Goal: Task Accomplishment & Management: Complete application form

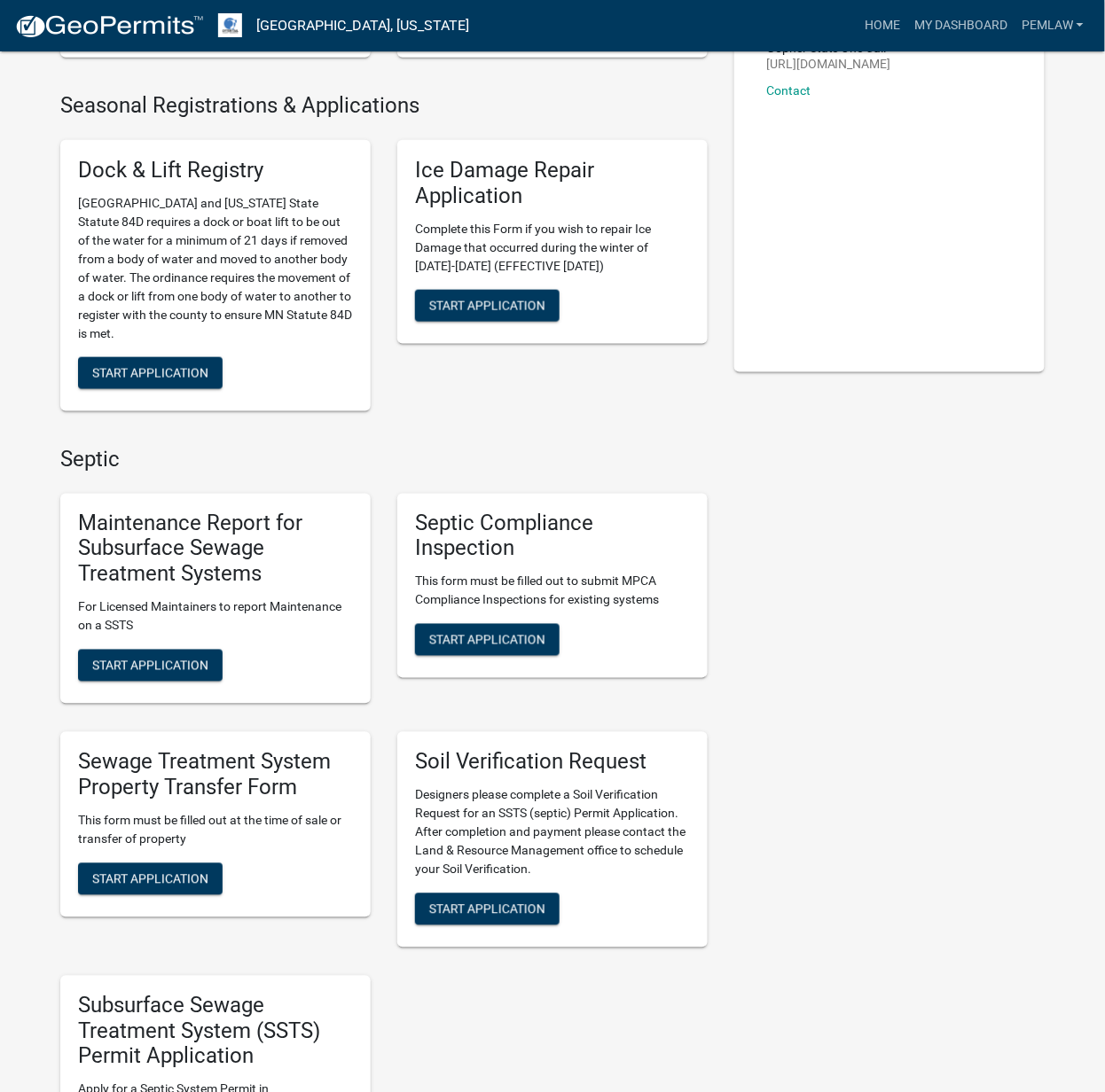
scroll to position [709, 0]
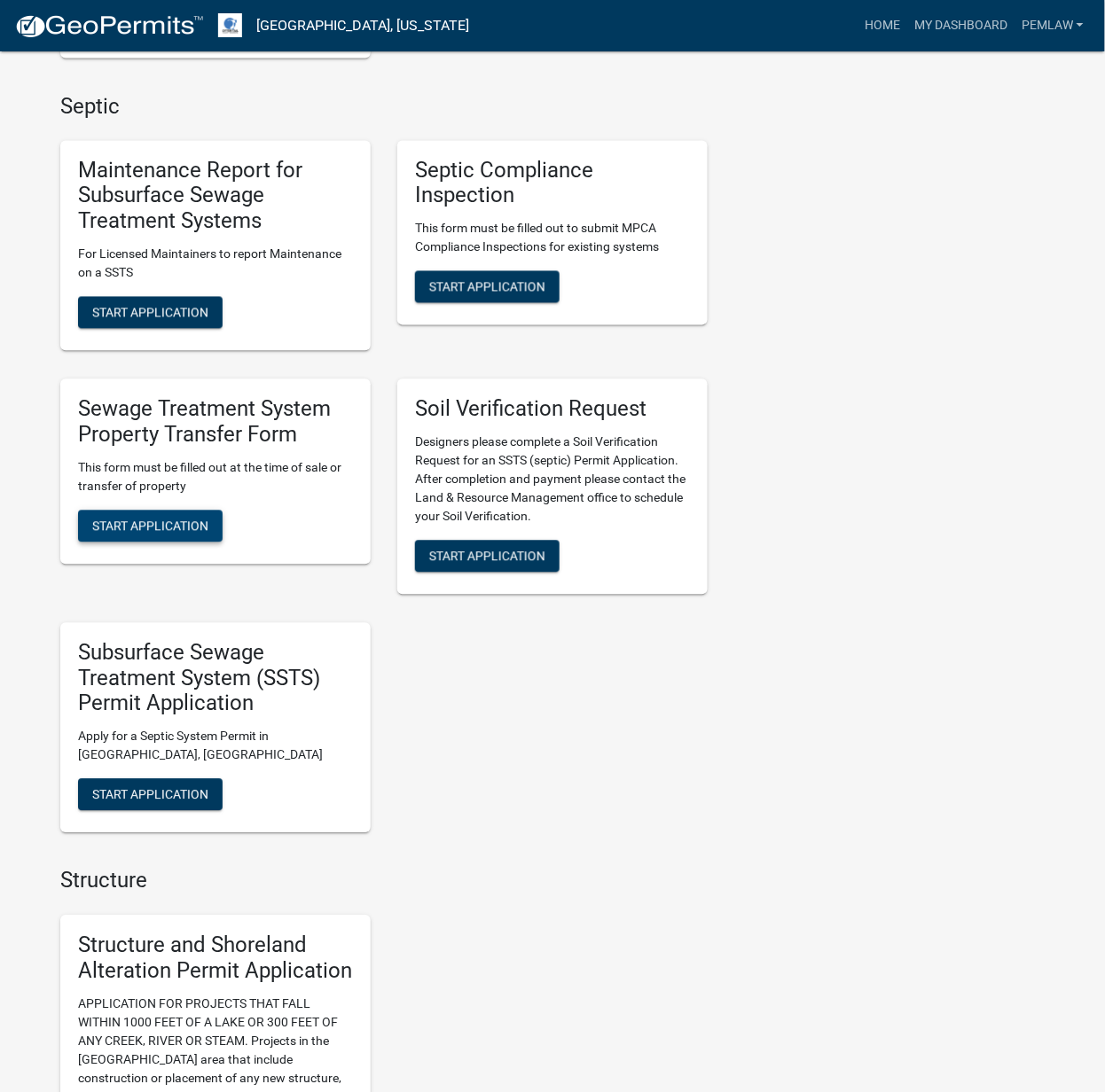
click at [157, 523] on span "Start Application" at bounding box center [150, 526] width 116 height 14
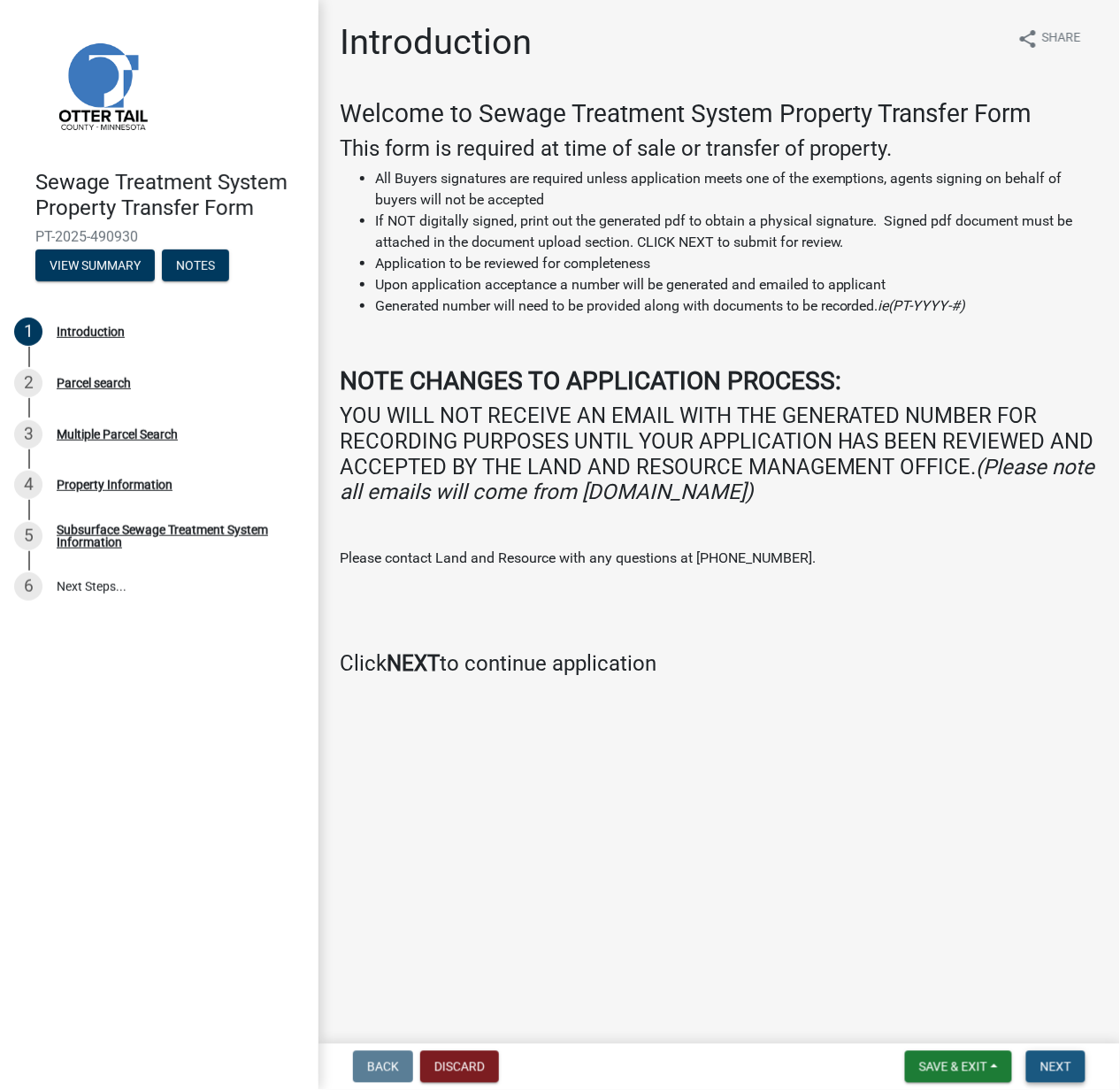
click at [1044, 1057] on button "Next" at bounding box center [1055, 1066] width 60 height 32
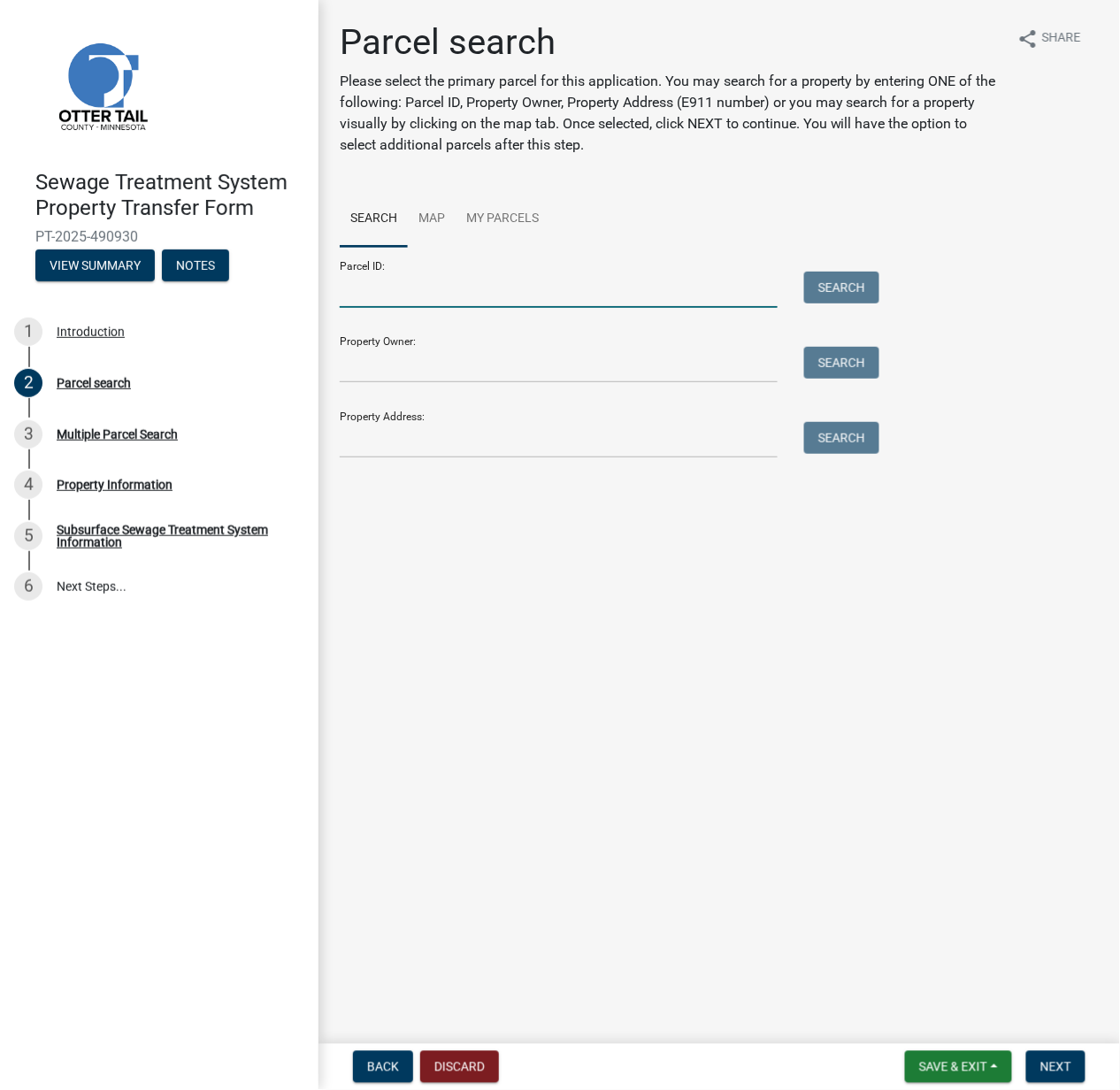
click at [393, 290] on input "Parcel ID:" at bounding box center [558, 289] width 438 height 36
click at [341, 355] on input "Property Owner:" at bounding box center [558, 364] width 438 height 36
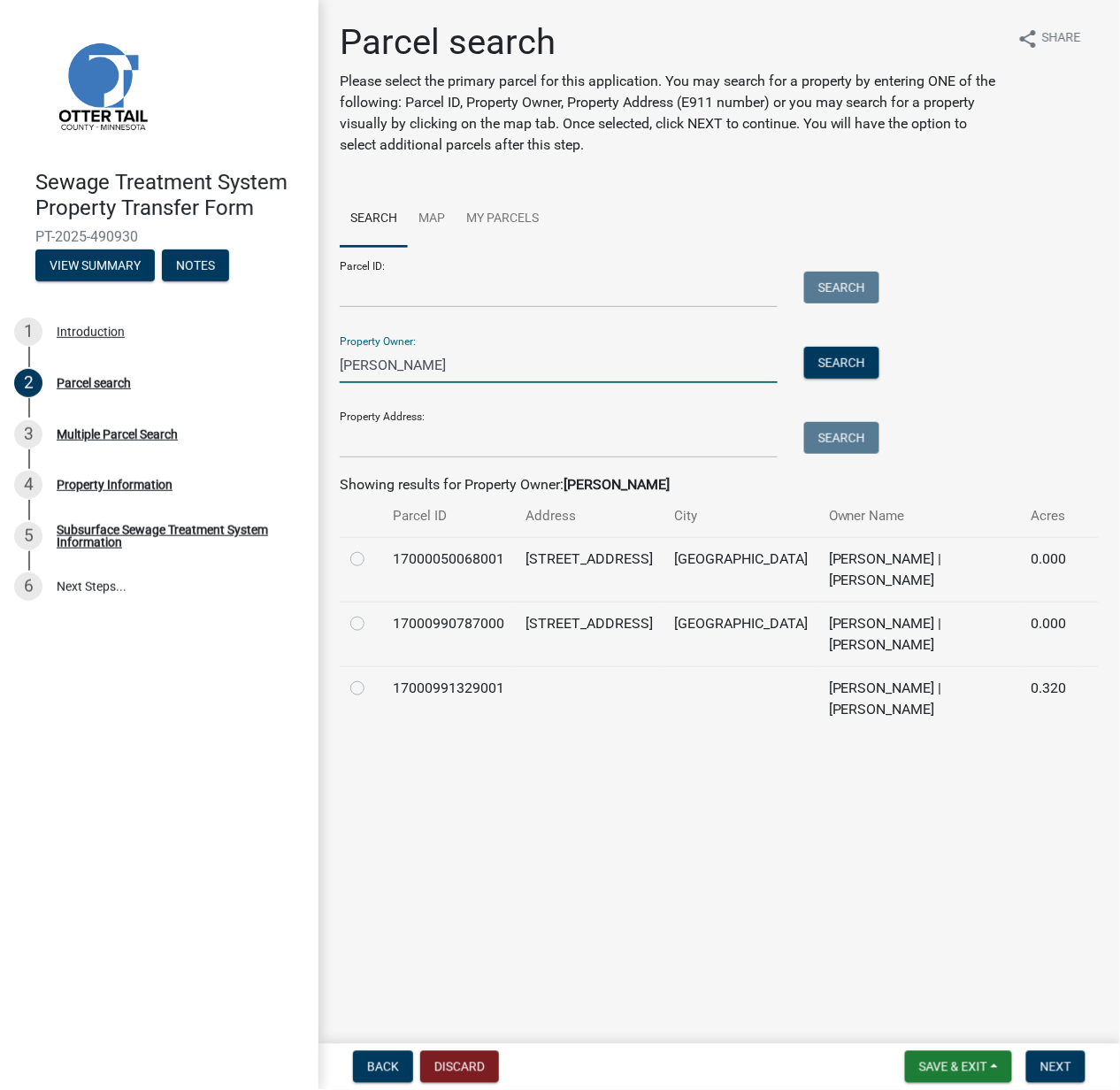
type input "[PERSON_NAME]"
click at [371, 548] on label at bounding box center [371, 548] width 0 height 0
click at [371, 555] on input "radio" at bounding box center [377, 554] width 12 height 12
radio input "true"
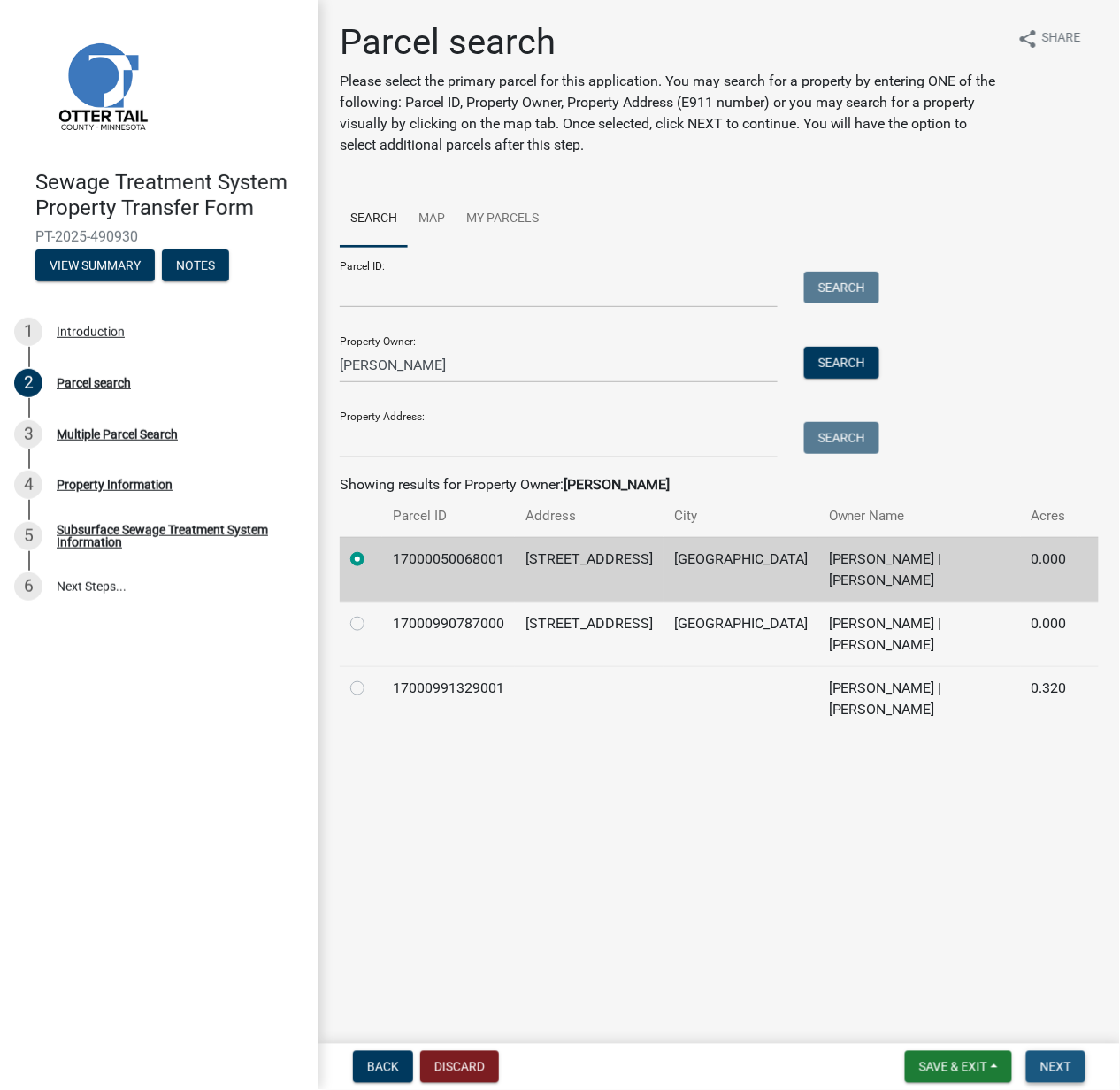
click at [1051, 1062] on span "Next" at bounding box center [1055, 1066] width 31 height 14
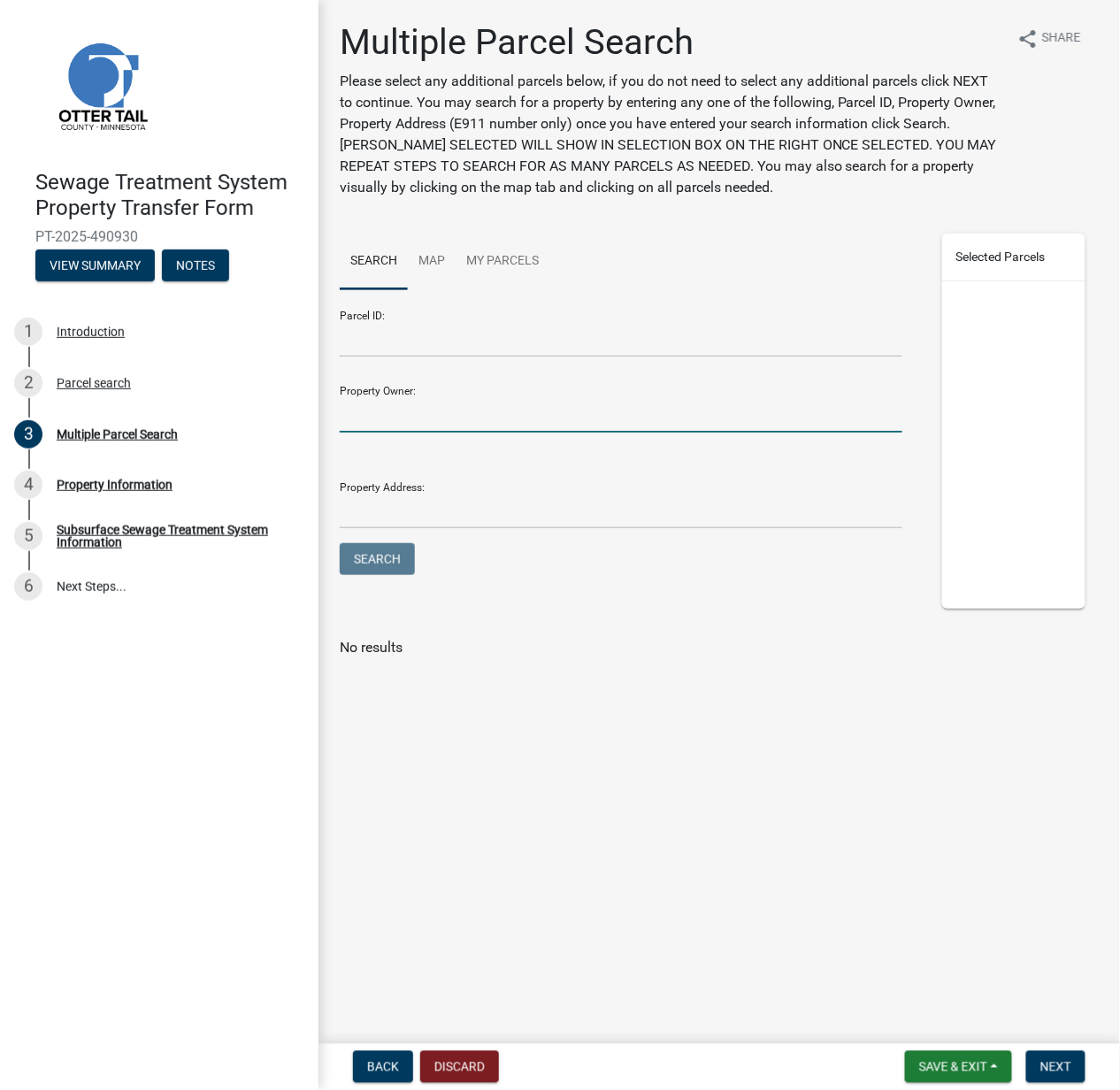
click at [506, 412] on input "Property Owner:" at bounding box center [621, 414] width 563 height 36
type input "[PERSON_NAME]"
click at [340, 544] on button "Search" at bounding box center [377, 559] width 75 height 32
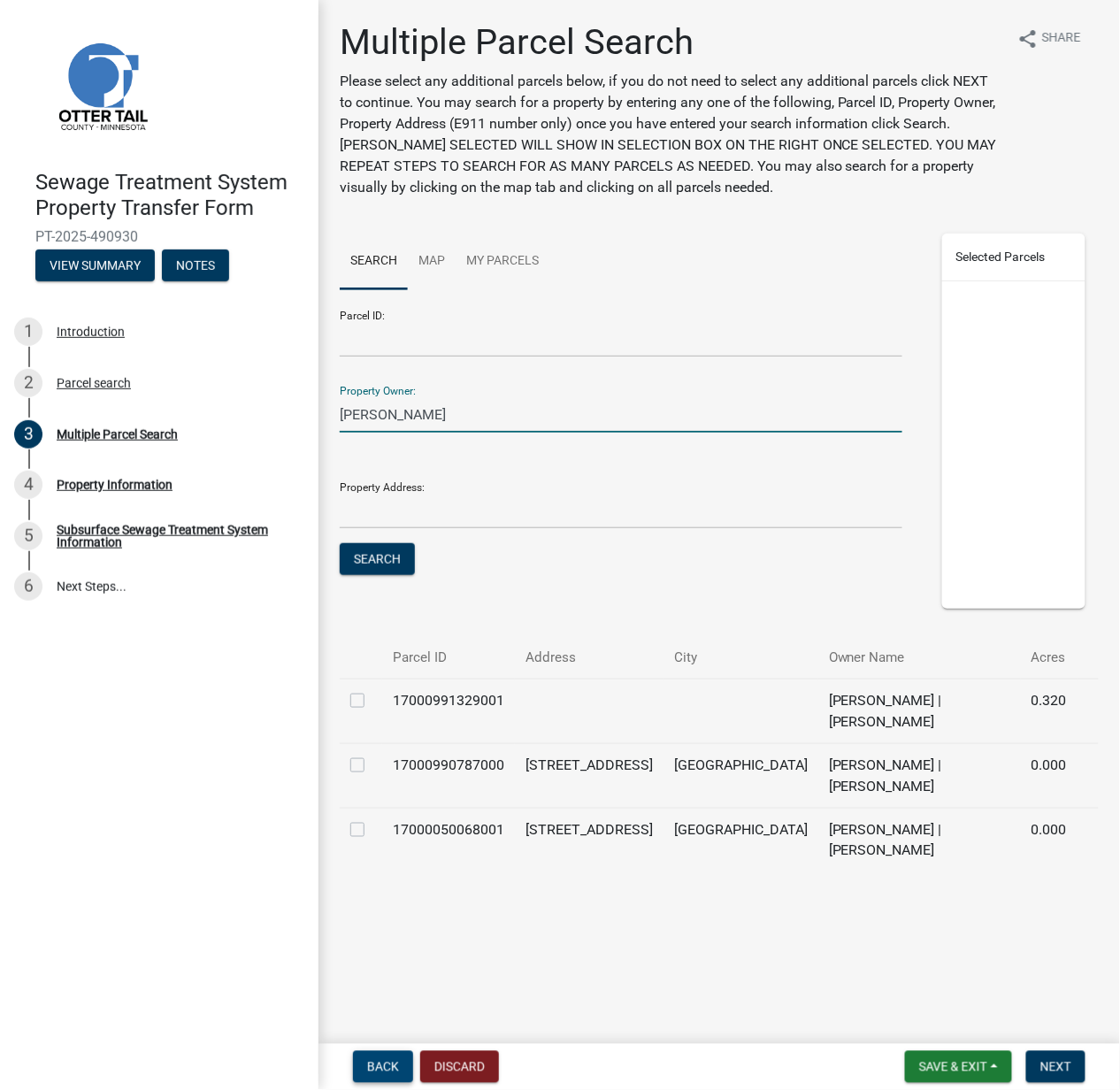
click at [403, 1067] on button "Back" at bounding box center [382, 1066] width 60 height 32
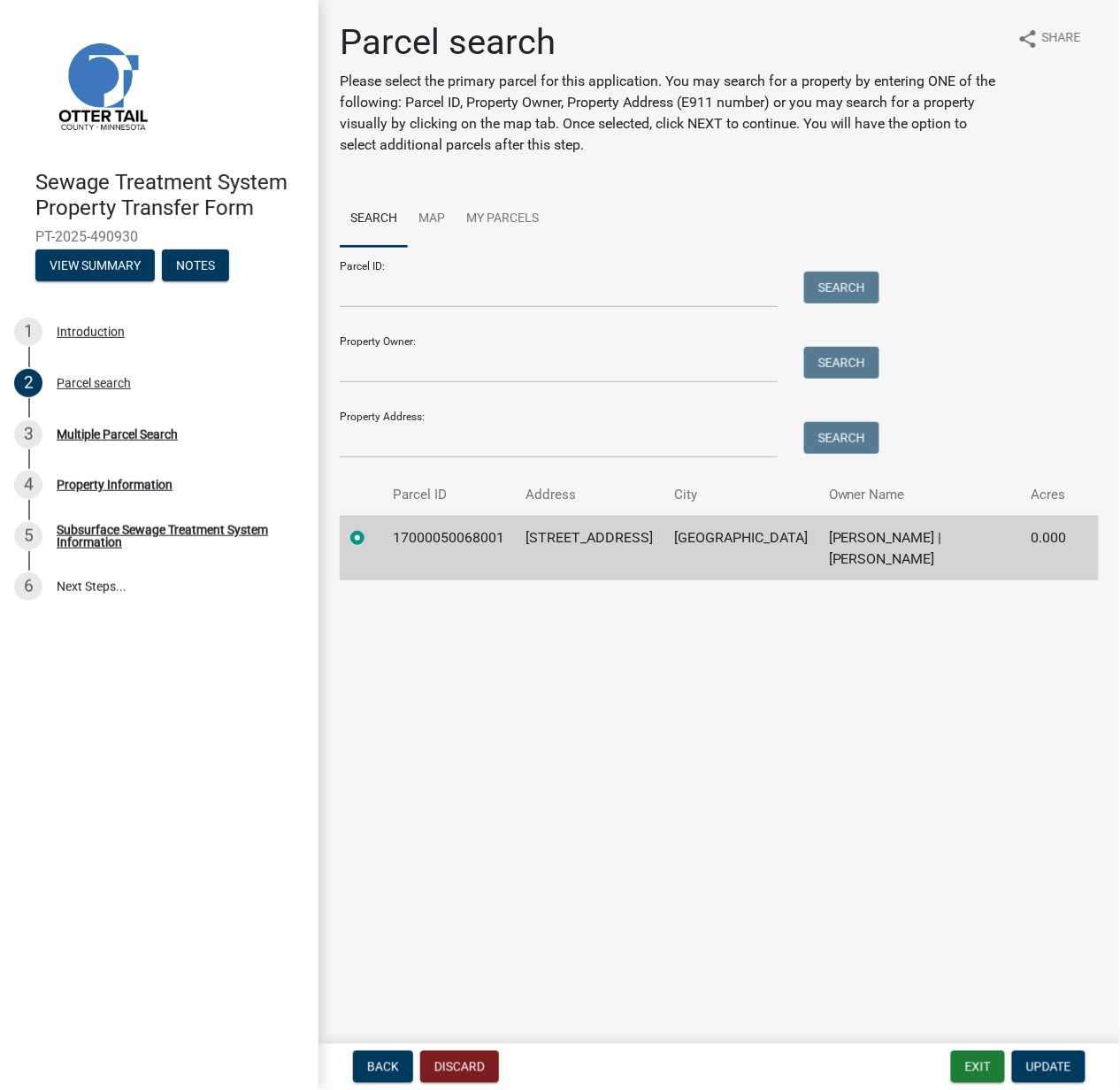
click at [371, 533] on td at bounding box center [360, 548] width 42 height 65
click at [393, 623] on main "Parcel search Please select the primary parcel for this application. You may se…" at bounding box center [719, 518] width 802 height 1037
click at [154, 436] on div "Multiple Parcel Search" at bounding box center [117, 434] width 121 height 13
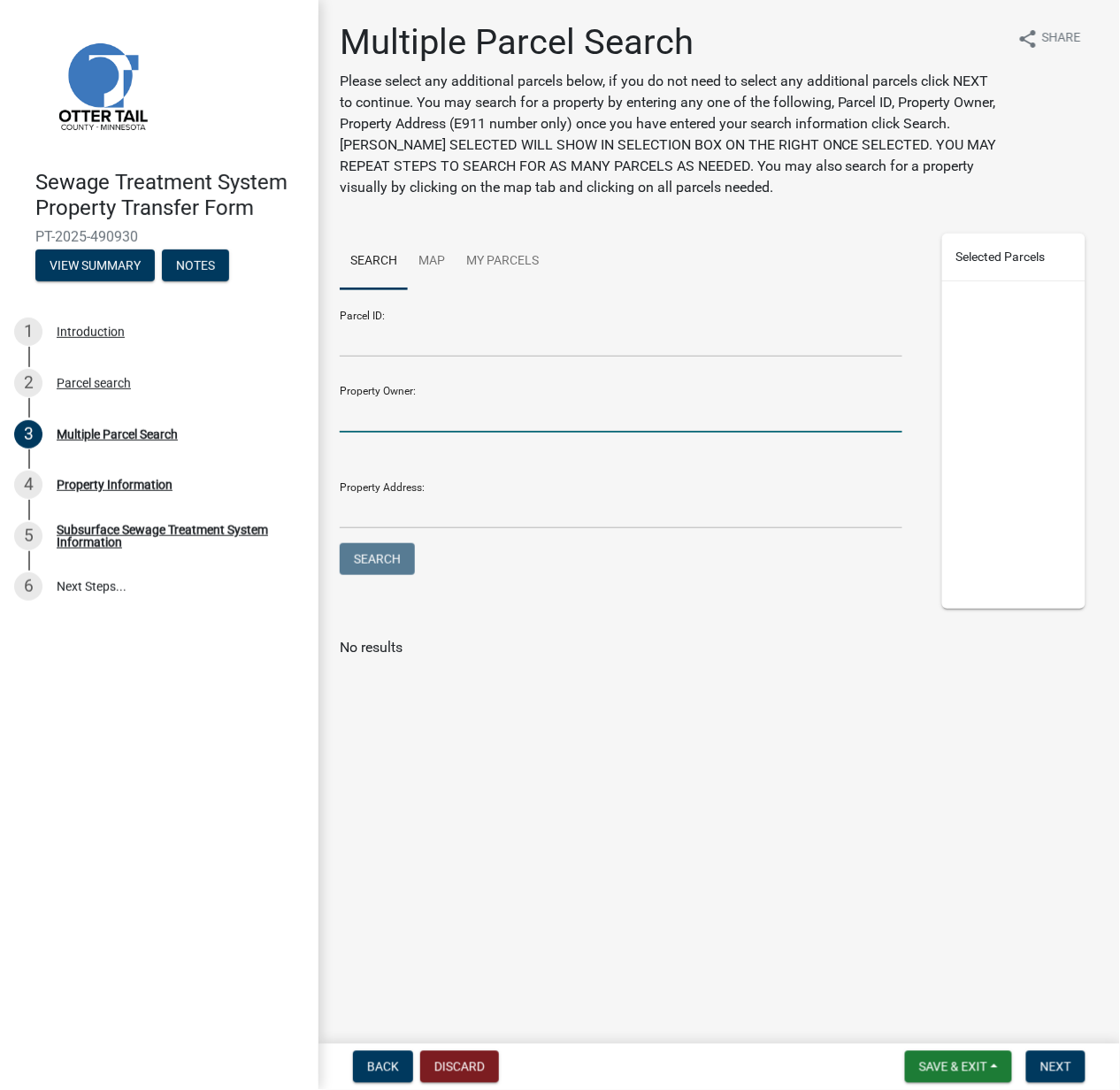
drag, startPoint x: 387, startPoint y: 404, endPoint x: 387, endPoint y: 415, distance: 11.0
click at [387, 405] on input "Property Owner:" at bounding box center [621, 414] width 563 height 36
type input "[PERSON_NAME]"
click at [340, 544] on button "Search" at bounding box center [377, 559] width 75 height 32
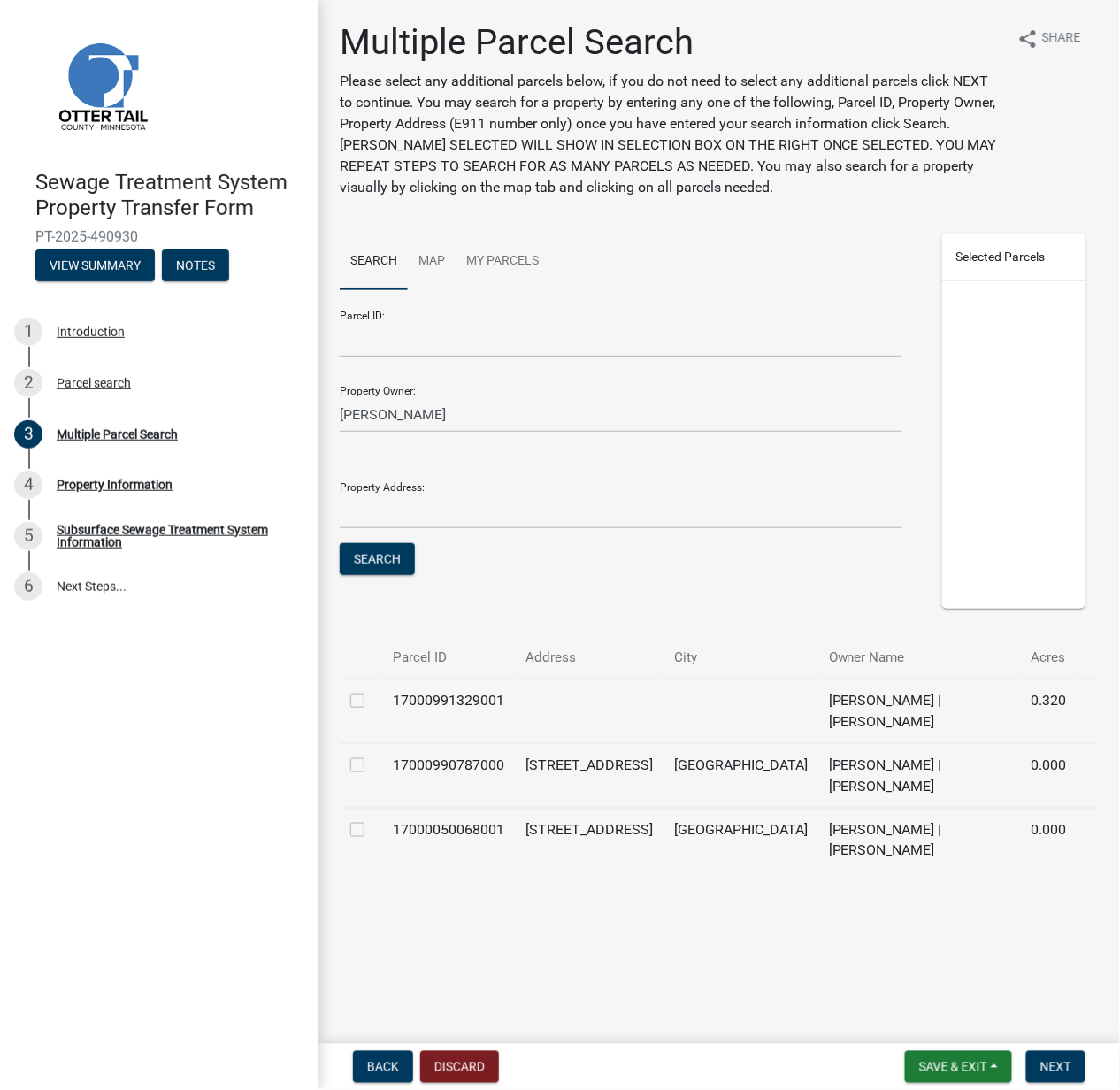
click at [348, 698] on td at bounding box center [360, 711] width 42 height 65
click at [371, 690] on label at bounding box center [371, 690] width 0 height 0
click at [371, 701] on input "checkbox" at bounding box center [377, 696] width 12 height 12
checkbox input "true"
click at [371, 755] on label at bounding box center [371, 755] width 0 height 0
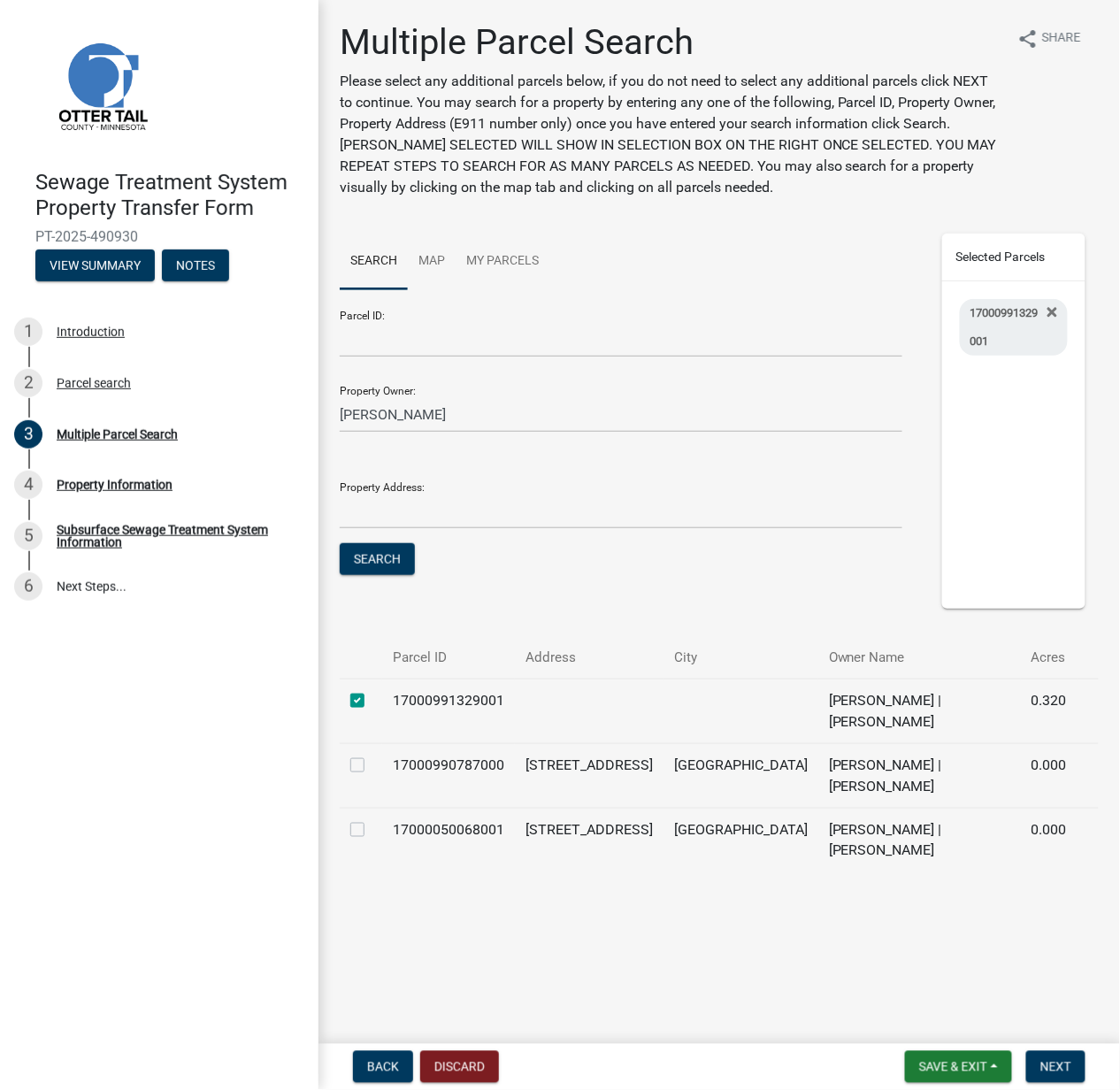
click at [371, 765] on input "checkbox" at bounding box center [377, 761] width 12 height 12
checkbox input "true"
click at [1052, 1062] on span "Next" at bounding box center [1055, 1066] width 31 height 14
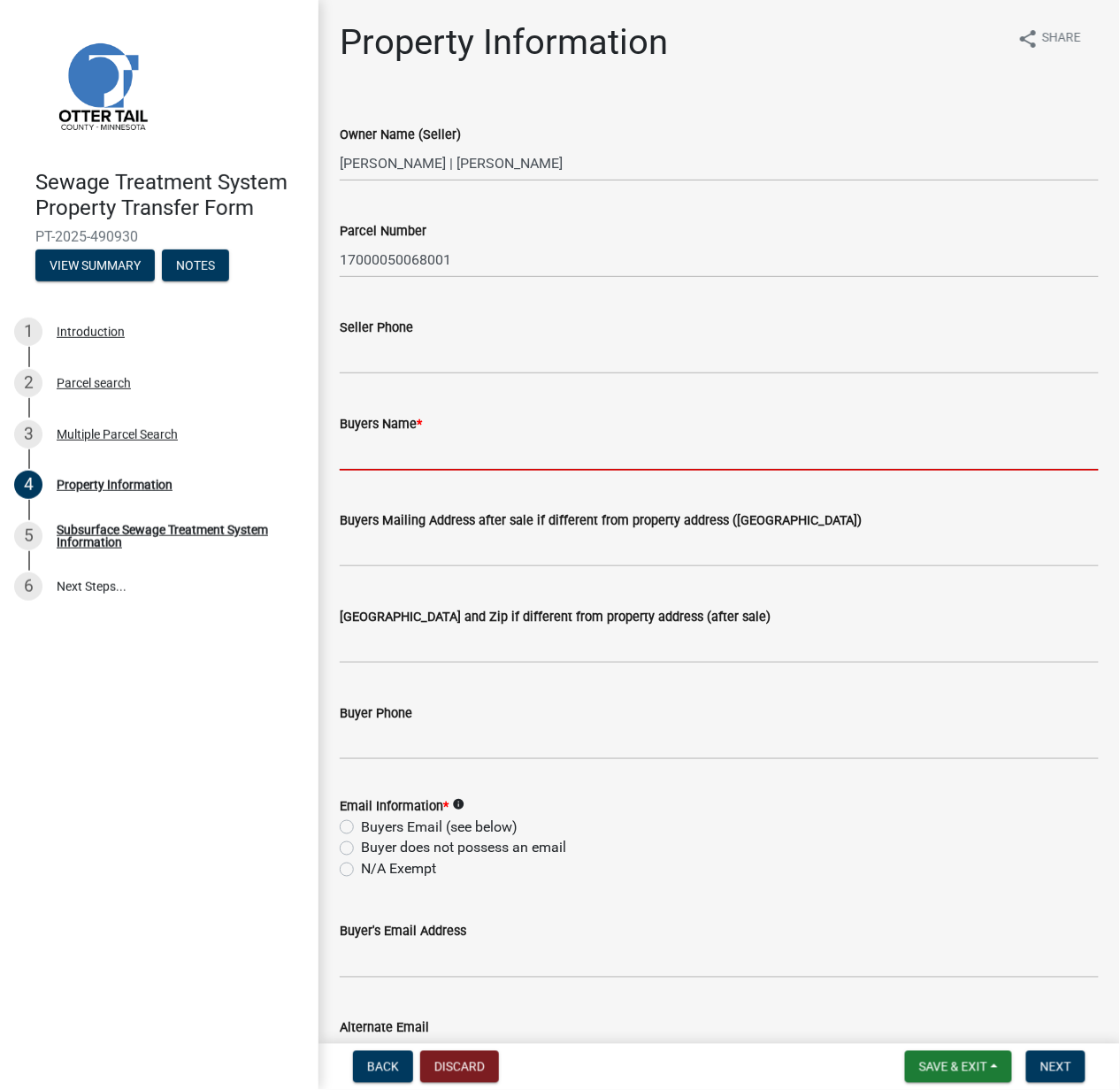
drag, startPoint x: 410, startPoint y: 462, endPoint x: 364, endPoint y: 440, distance: 51.0
click at [410, 462] on input "Buyers Name *" at bounding box center [719, 452] width 759 height 36
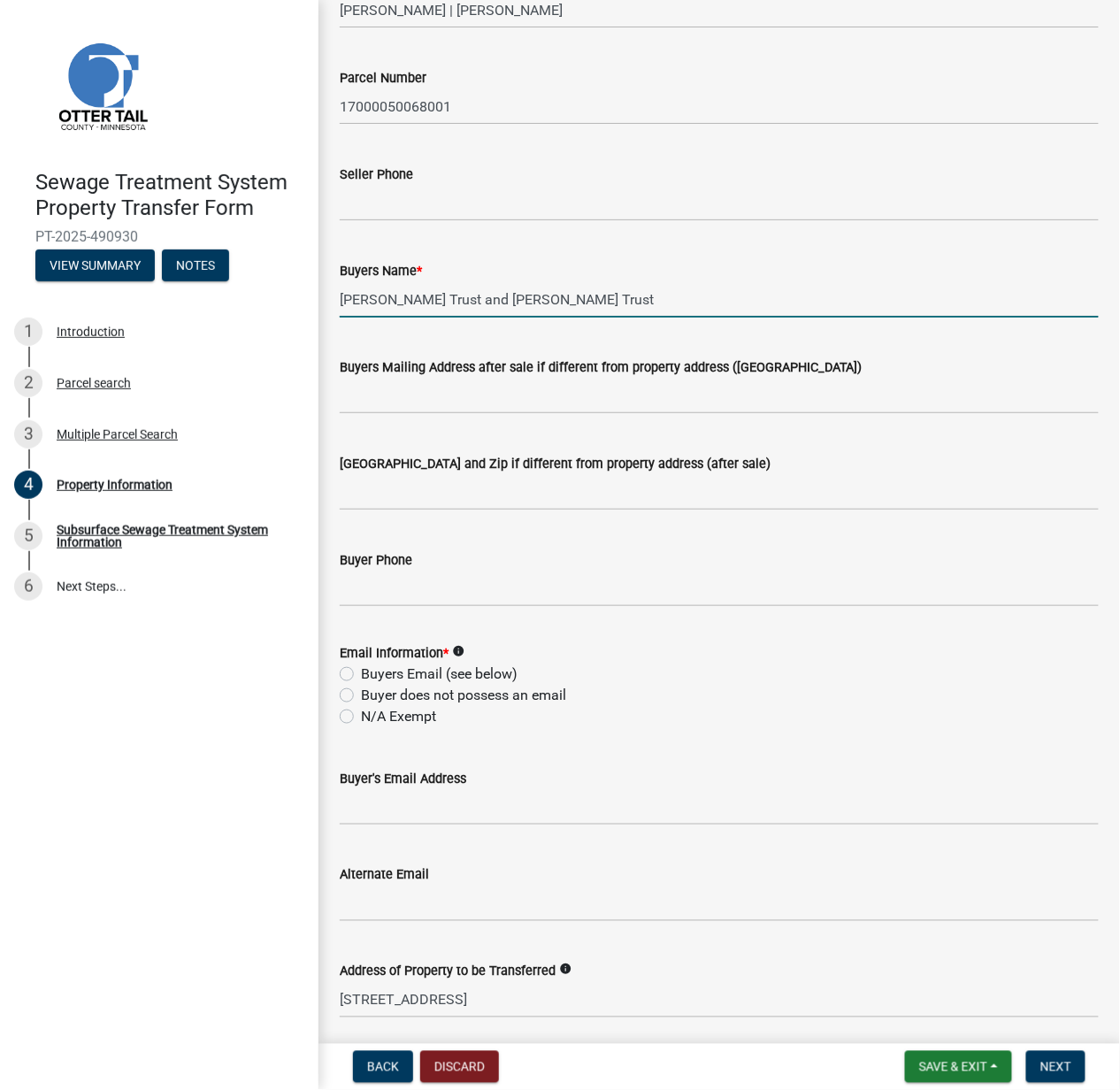
scroll to position [235, 0]
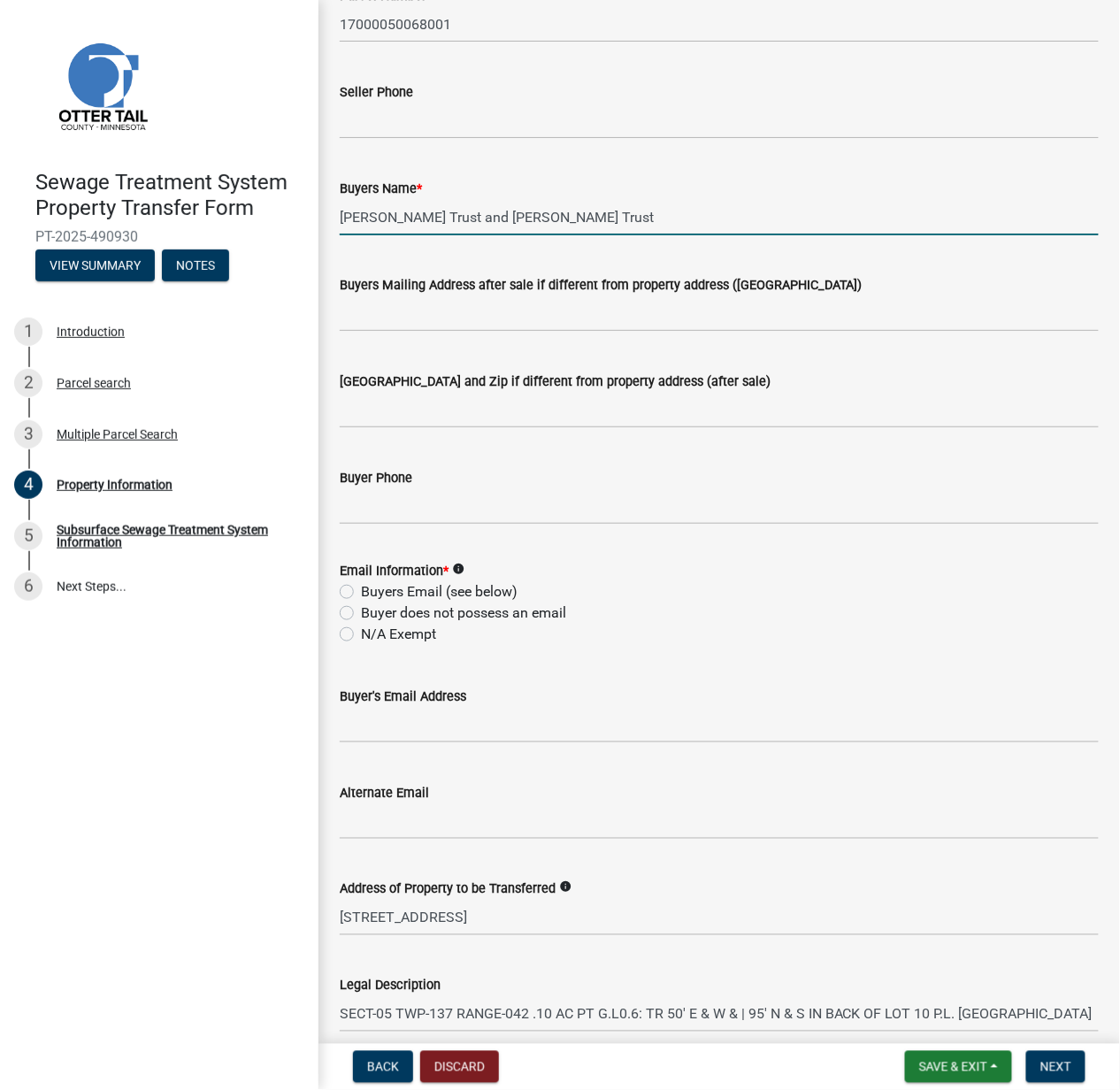
type input "[PERSON_NAME] Trust and [PERSON_NAME] Trust"
click at [362, 630] on label "N/A Exempt" at bounding box center [398, 635] width 75 height 22
click at [362, 630] on input "N/A Exempt" at bounding box center [367, 630] width 12 height 12
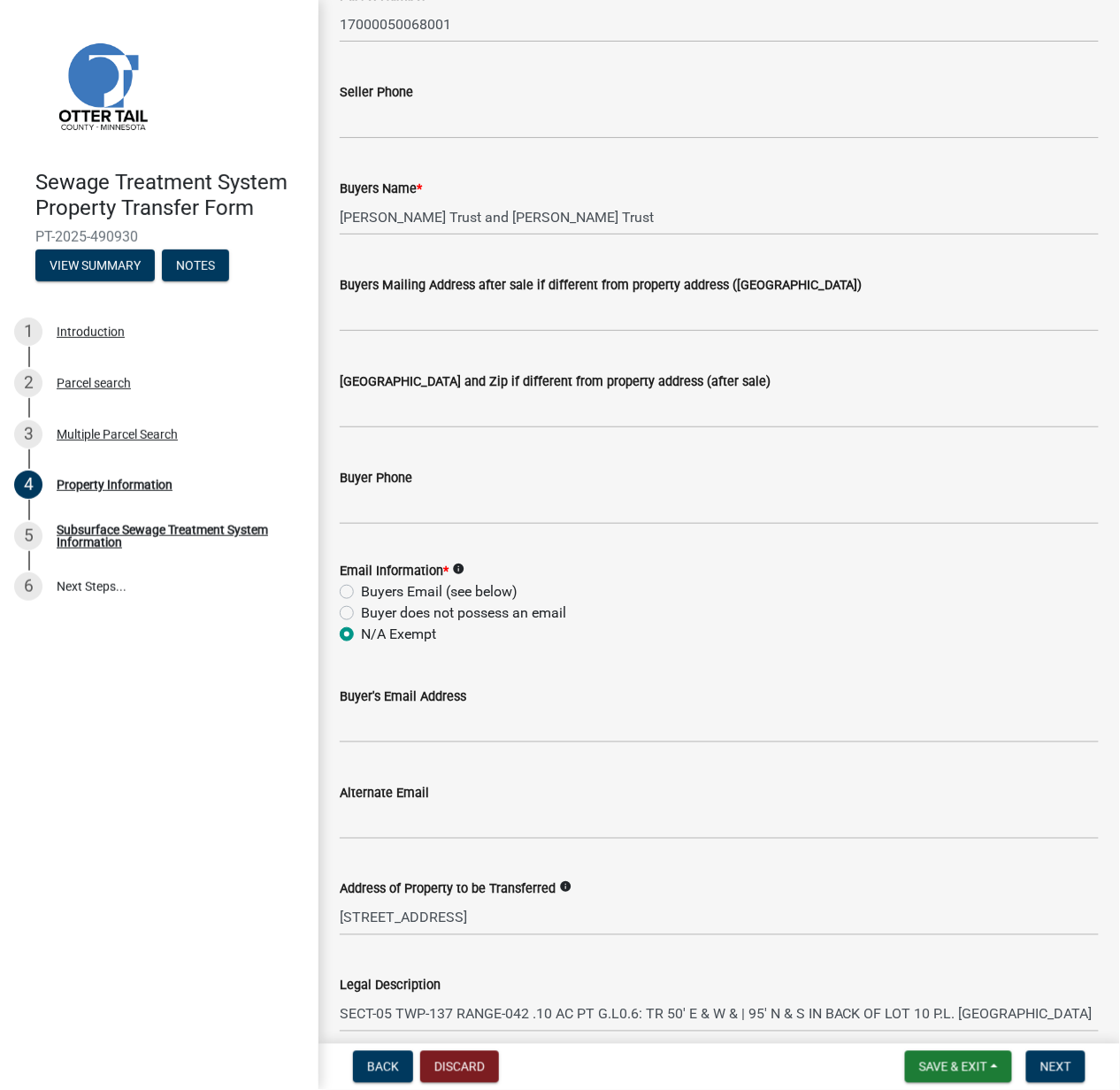
radio input "true"
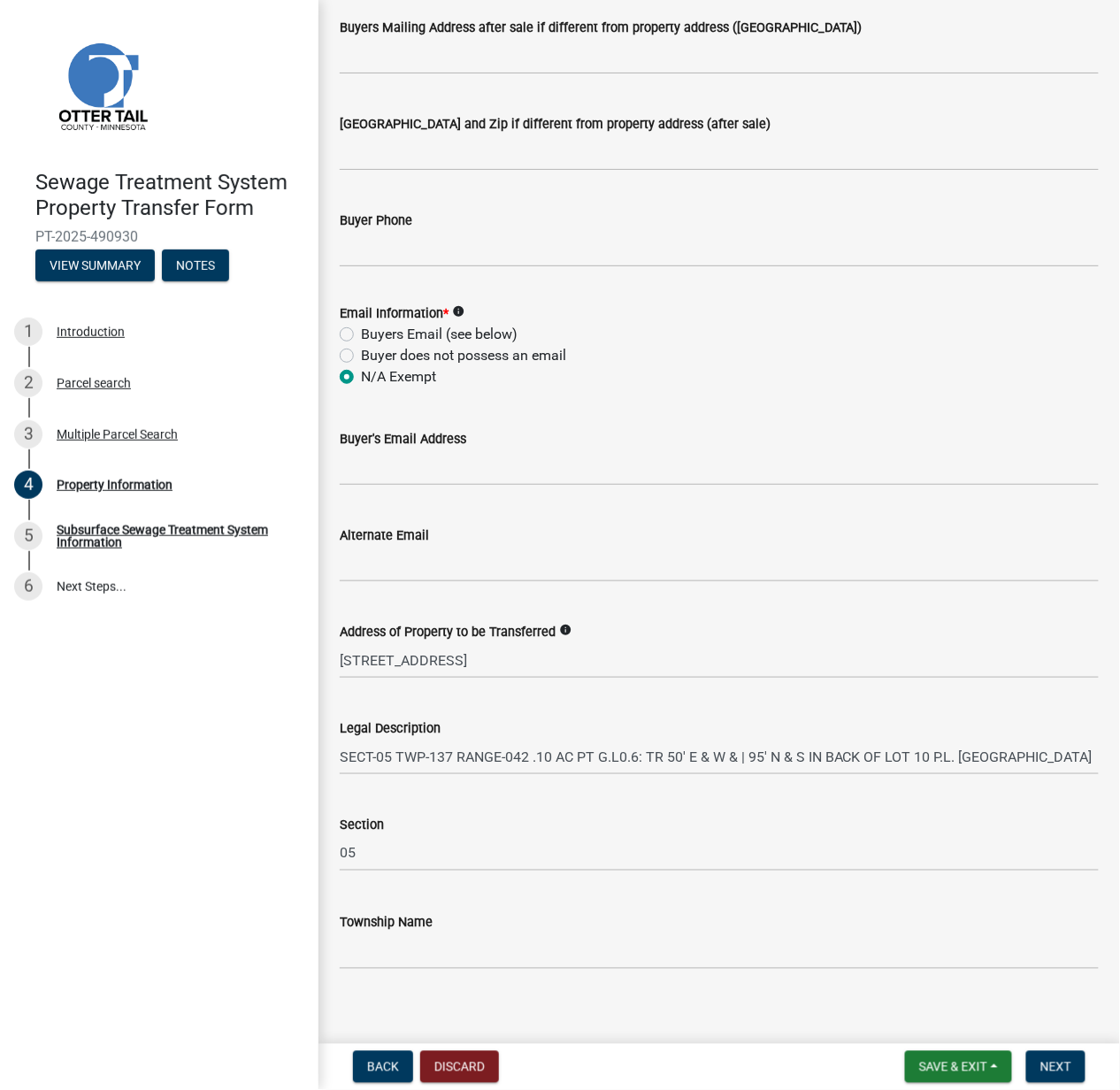
scroll to position [508, 0]
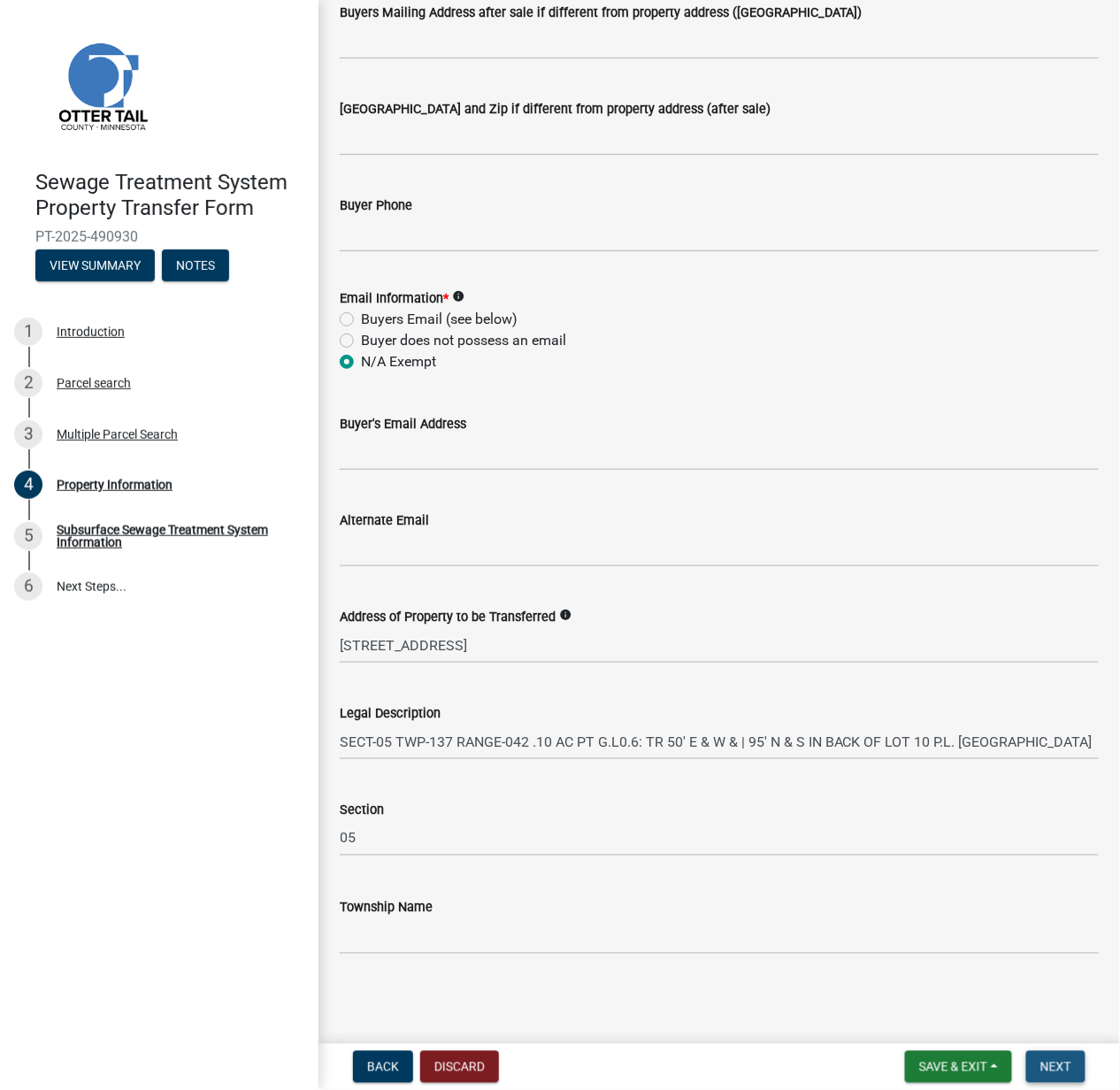
click at [1056, 1066] on span "Next" at bounding box center [1055, 1066] width 31 height 14
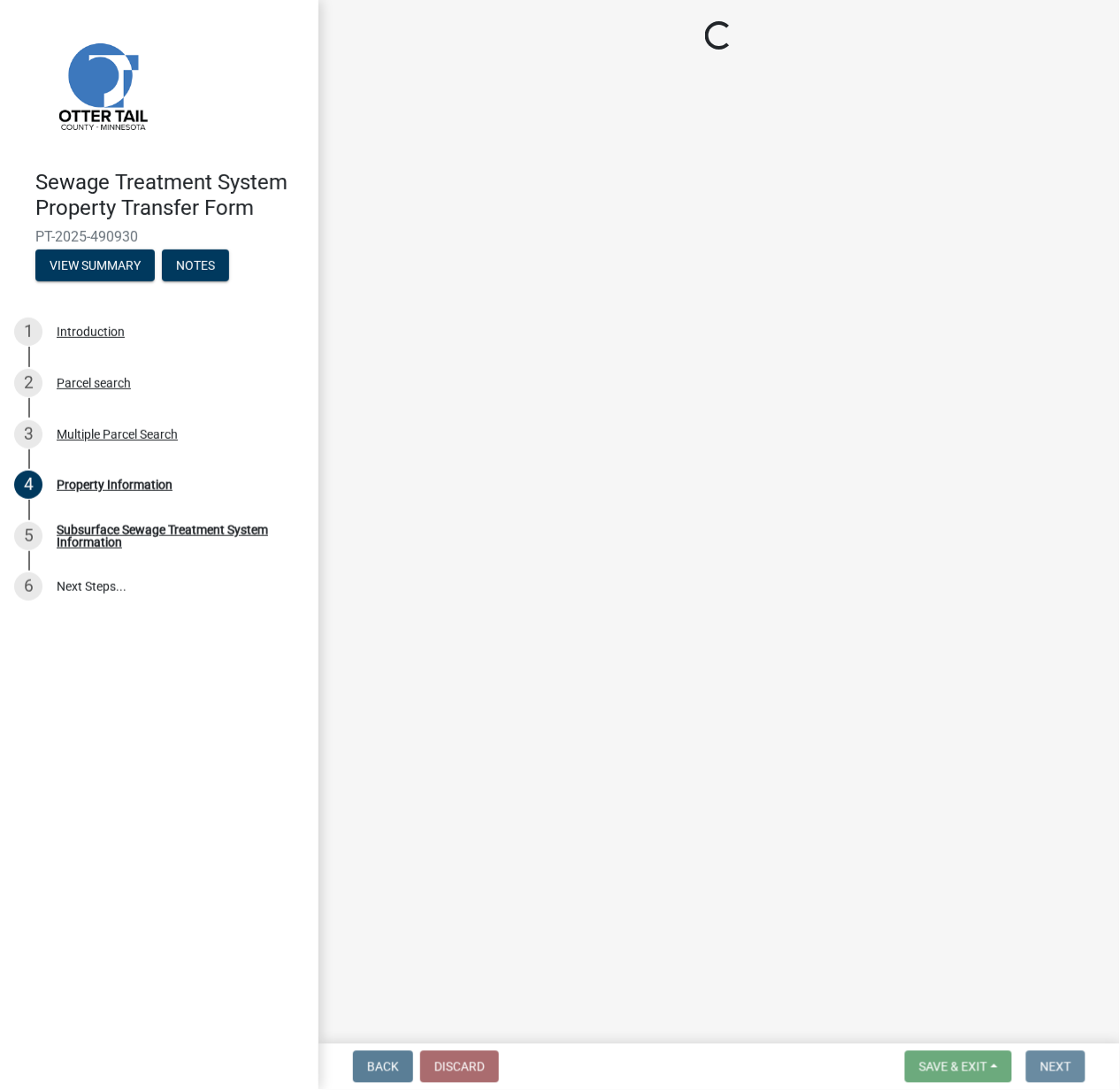
scroll to position [0, 0]
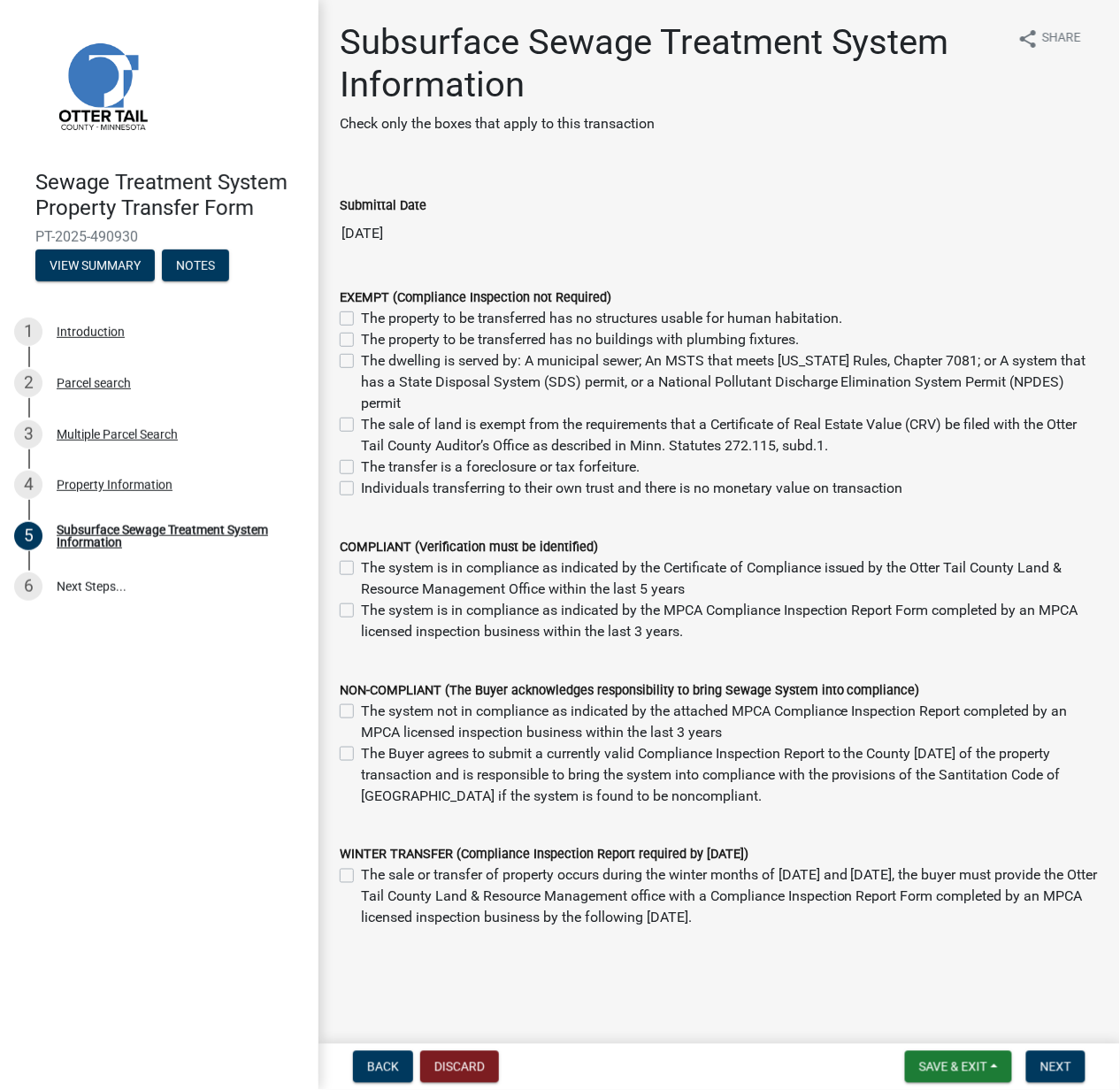
click at [490, 494] on label "Individuals transferring to their own trust and there is no monetary value on t…" at bounding box center [632, 489] width 542 height 22
click at [372, 490] on input "Individuals transferring to their own trust and there is no monetary value on t…" at bounding box center [367, 484] width 12 height 12
checkbox input "true"
checkbox input "false"
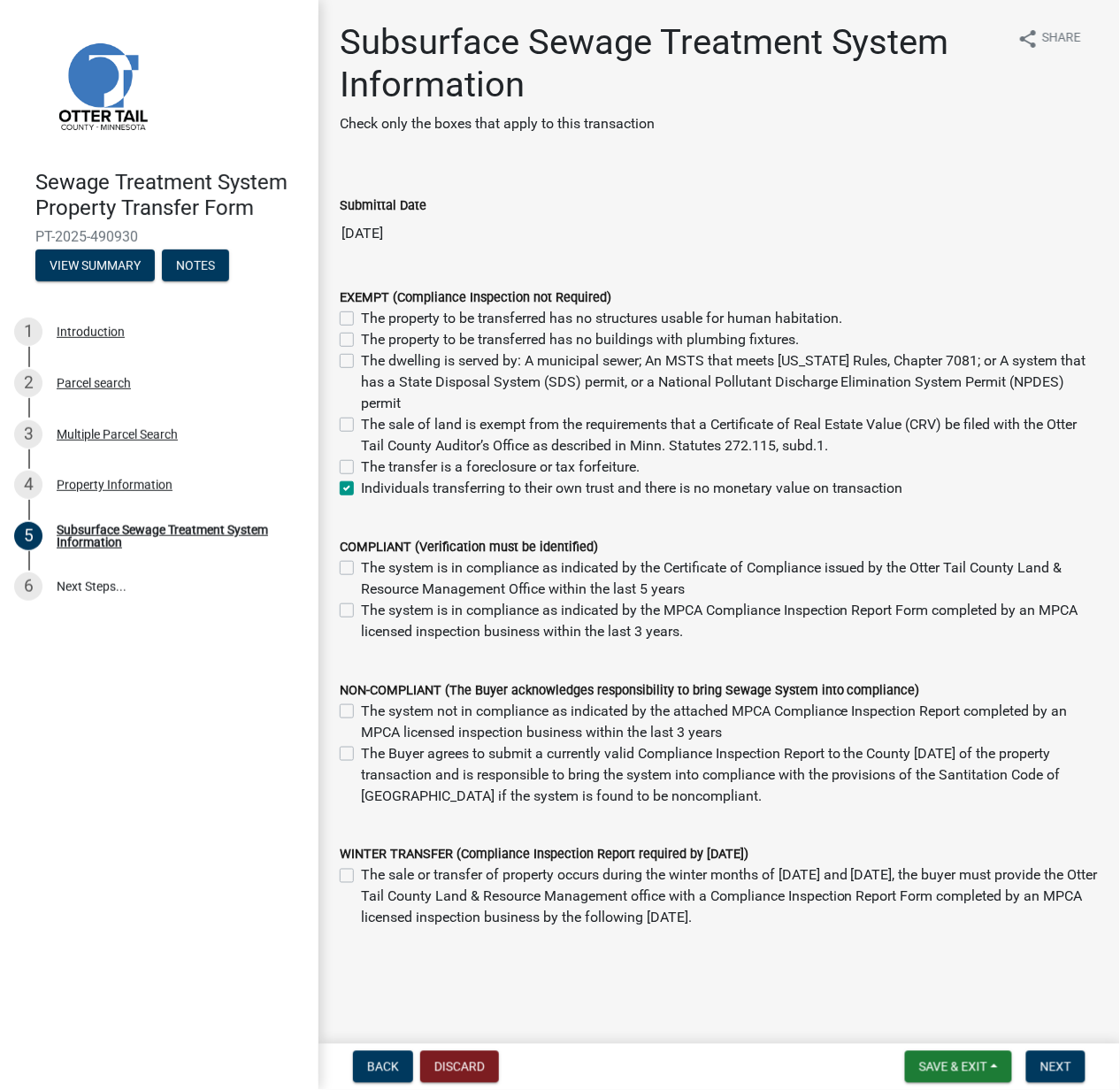
checkbox input "false"
checkbox input "true"
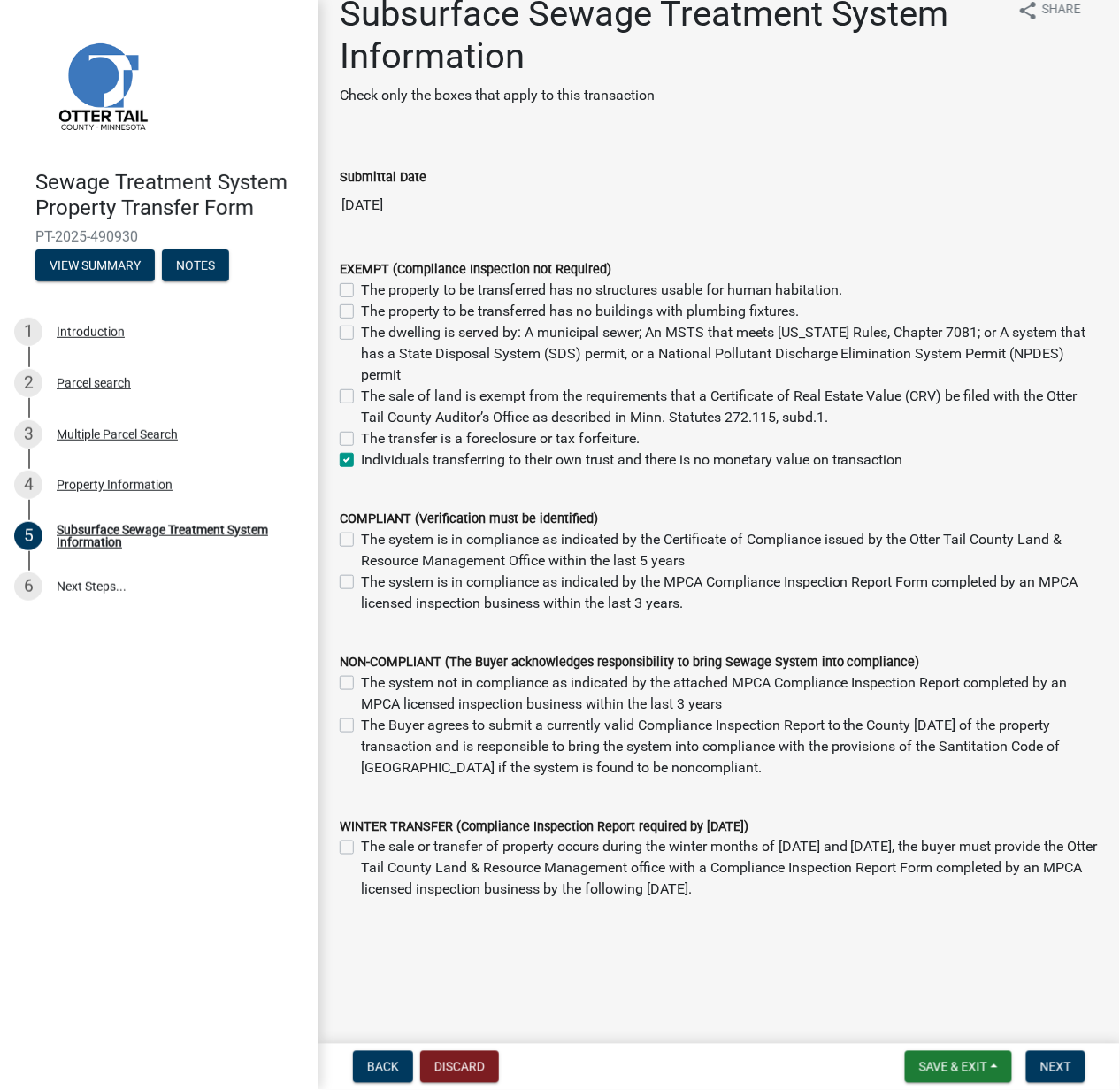
scroll to position [33, 0]
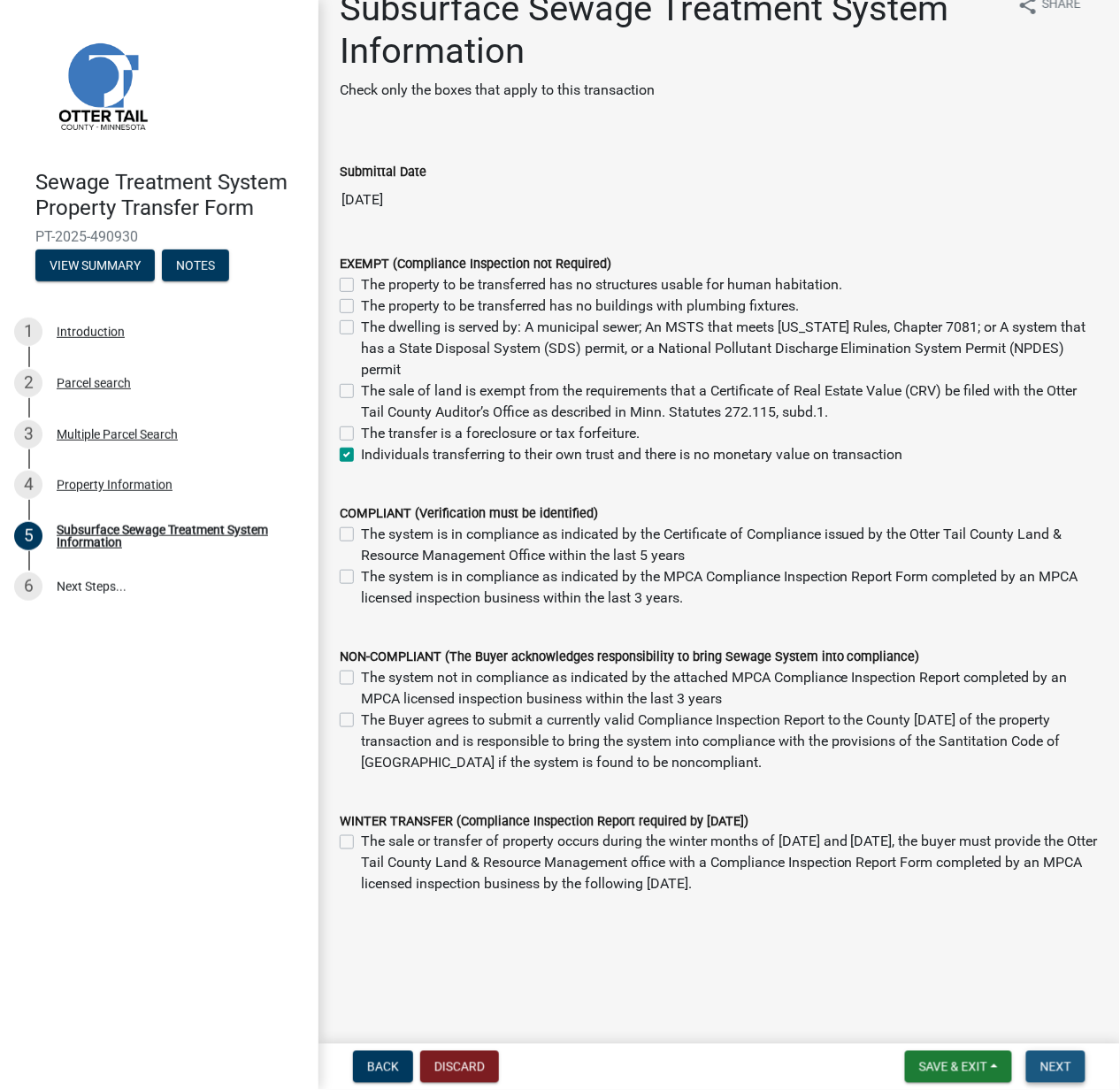
click at [1054, 1057] on button "Next" at bounding box center [1055, 1066] width 60 height 32
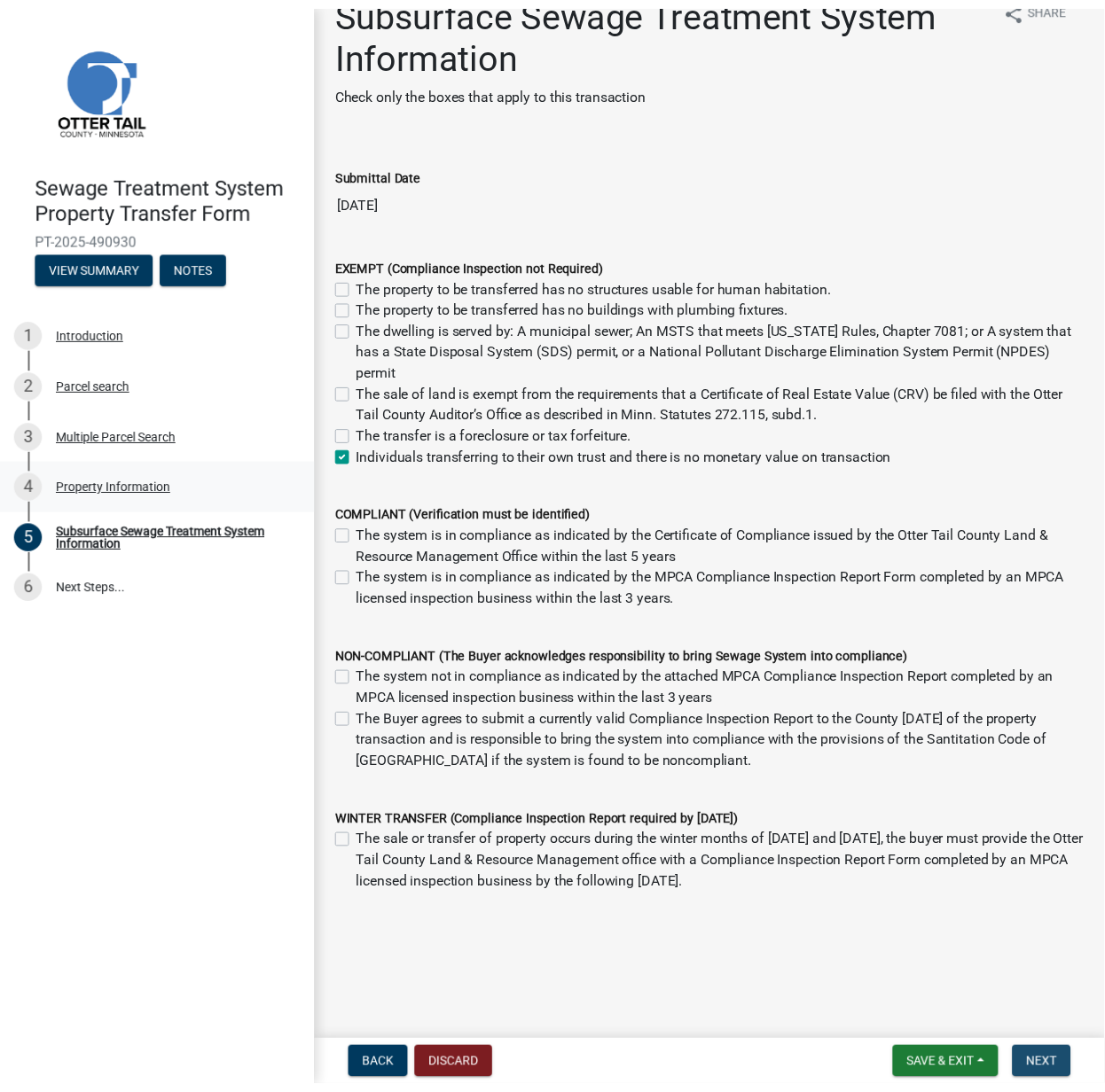
scroll to position [0, 0]
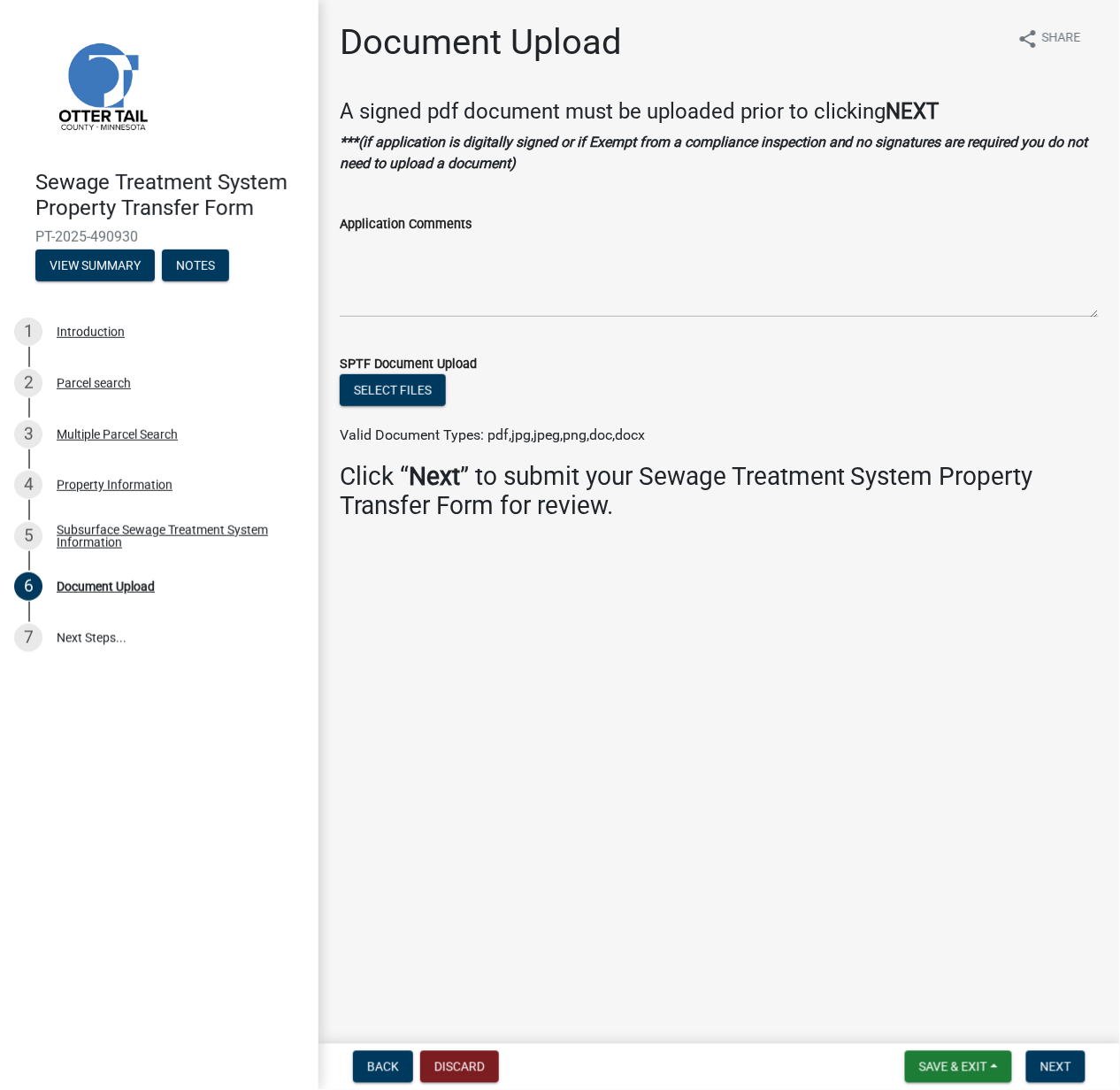
click at [1067, 1042] on div "Sewage Treatment System Property Transfer Form PT-2025-490930 View Summary Note…" at bounding box center [560, 545] width 1120 height 1090
click at [1070, 1060] on span "Next" at bounding box center [1055, 1066] width 31 height 14
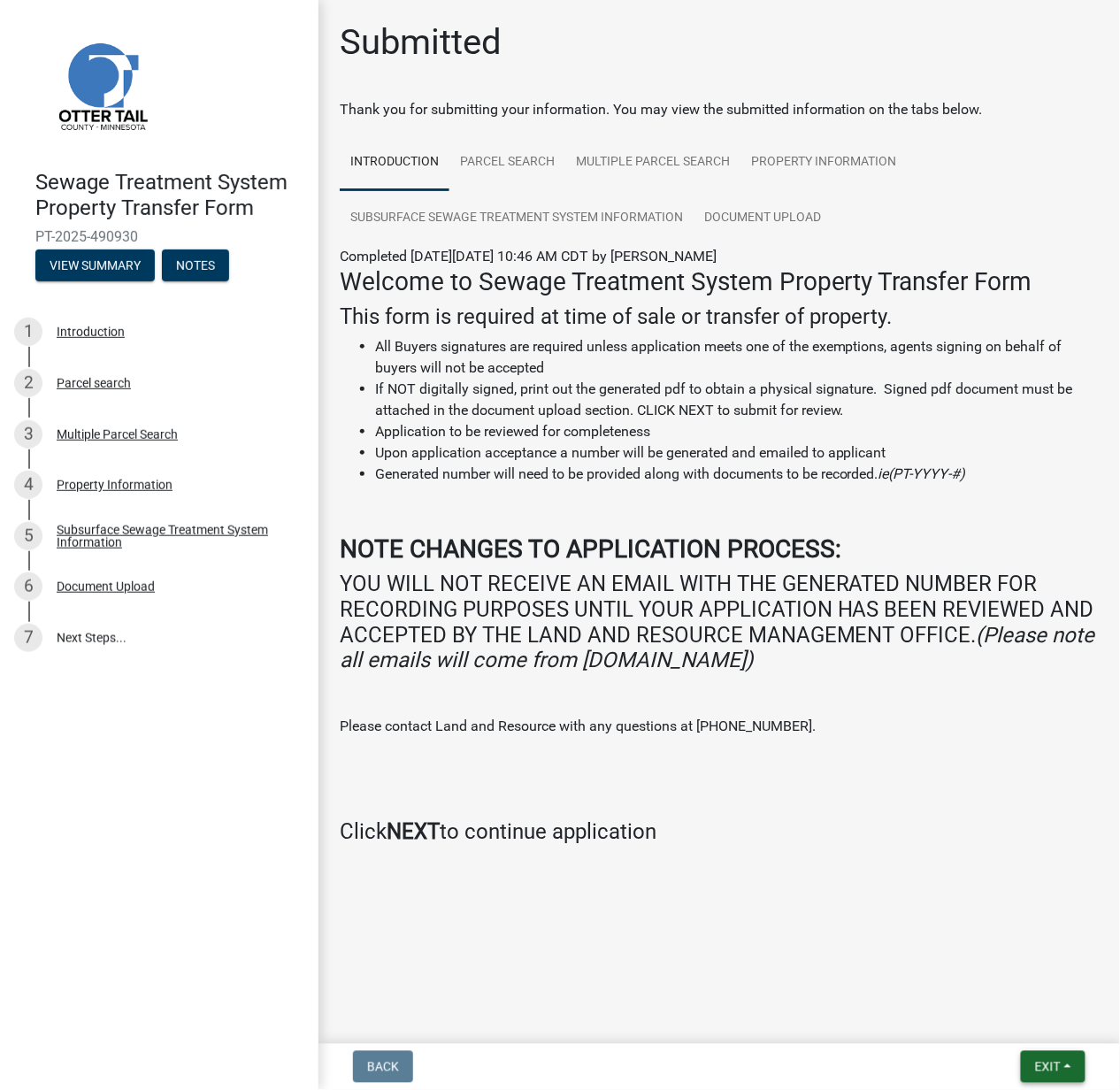
click at [1049, 1062] on span "Exit" at bounding box center [1048, 1066] width 25 height 14
click at [1033, 1030] on button "Save & Exit" at bounding box center [1014, 1021] width 142 height 42
